Goal: Task Accomplishment & Management: Manage account settings

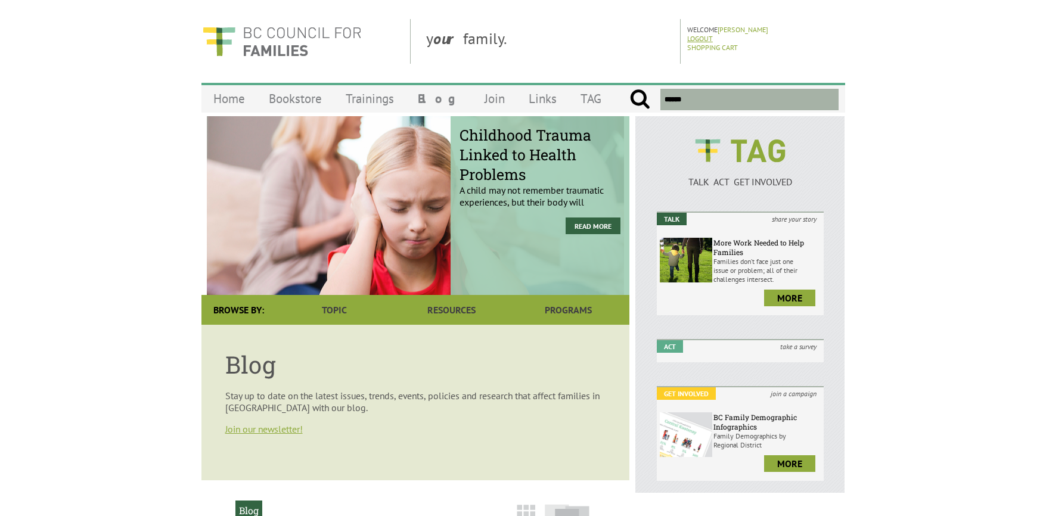
click at [697, 38] on link "Logout" at bounding box center [700, 38] width 26 height 9
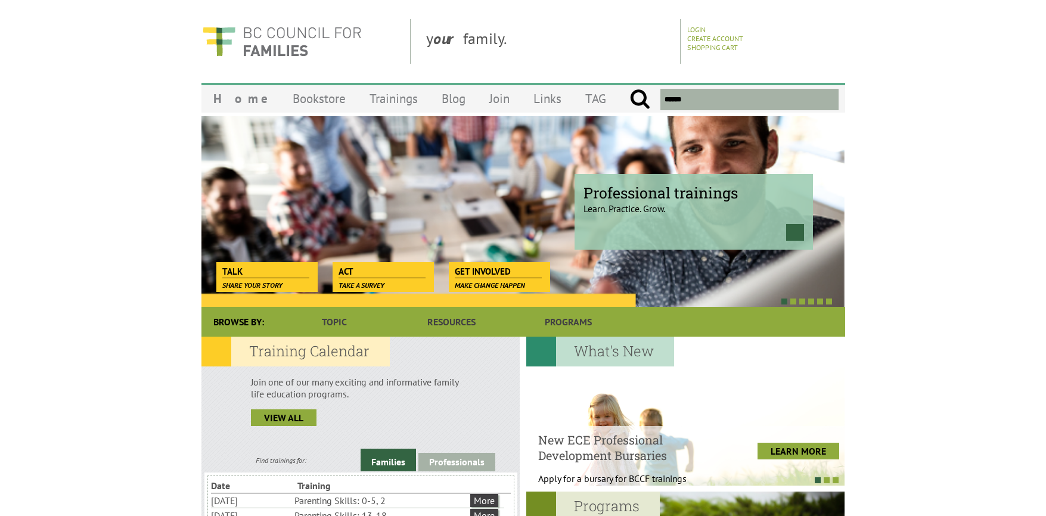
click at [696, 23] on div "Login Create Account Shopping Cart" at bounding box center [764, 41] width 154 height 45
click at [694, 26] on link "Login" at bounding box center [696, 29] width 18 height 9
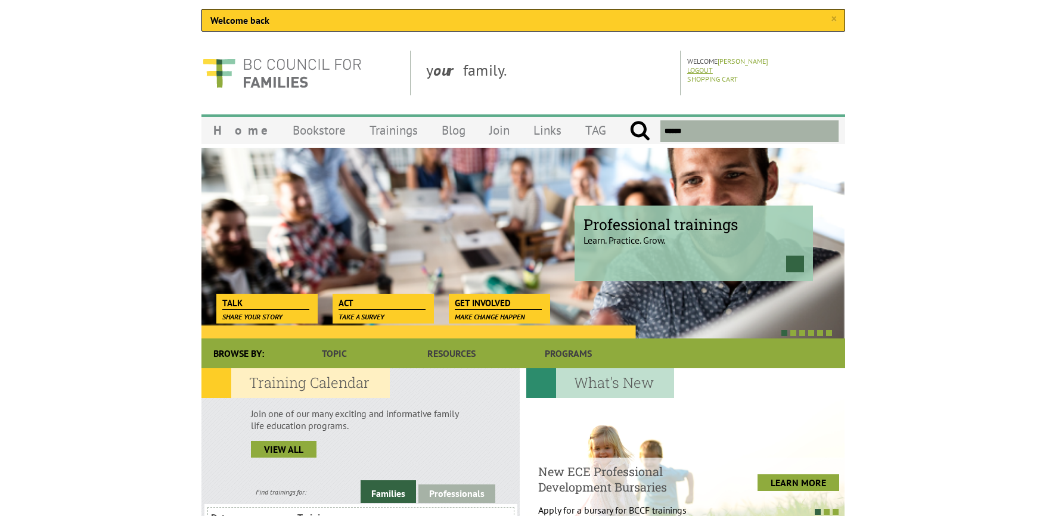
click at [702, 71] on link "Logout" at bounding box center [700, 70] width 26 height 9
